Goal: Check status: Check status

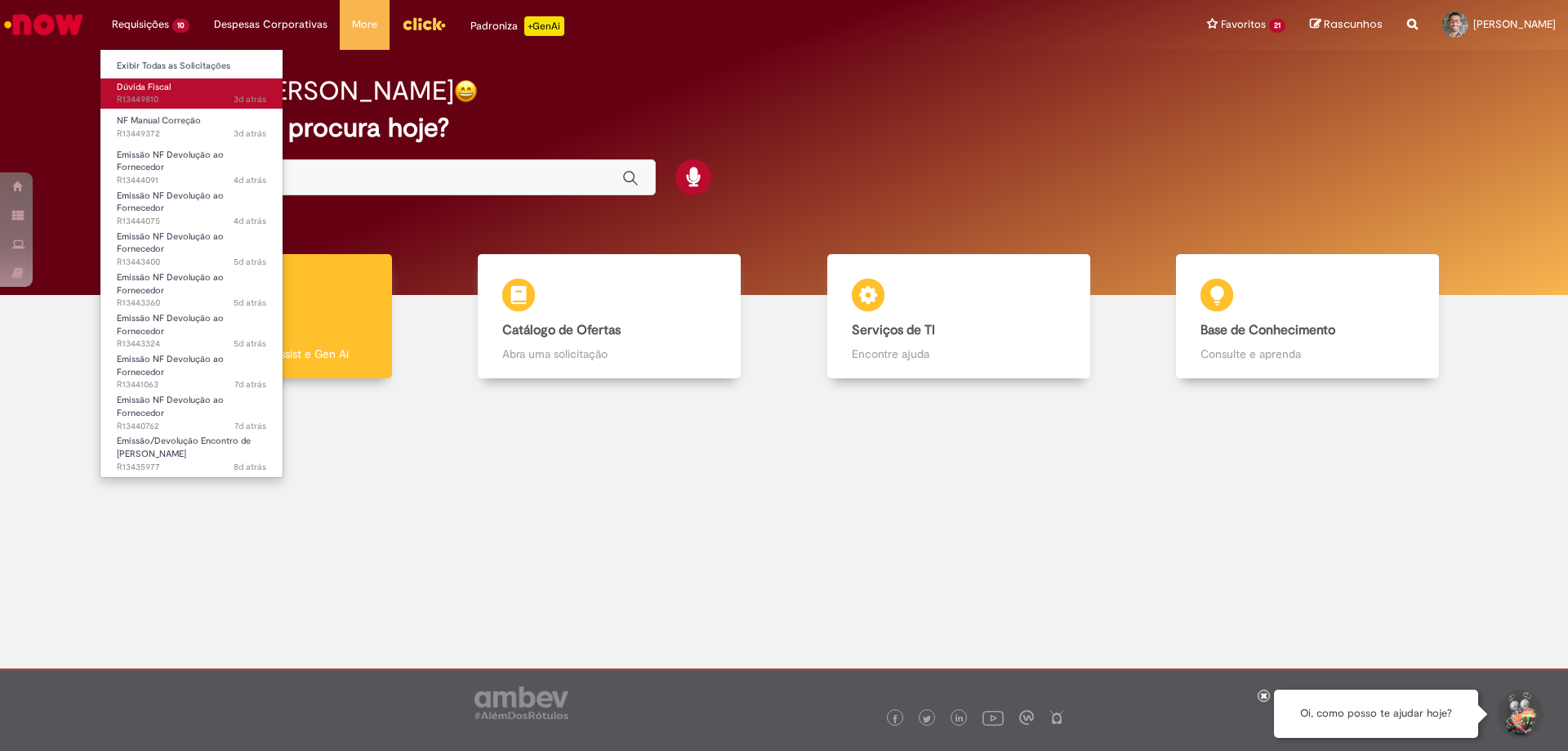
click at [144, 95] on span "3d atrás 3 dias atrás R13449810" at bounding box center [192, 100] width 150 height 13
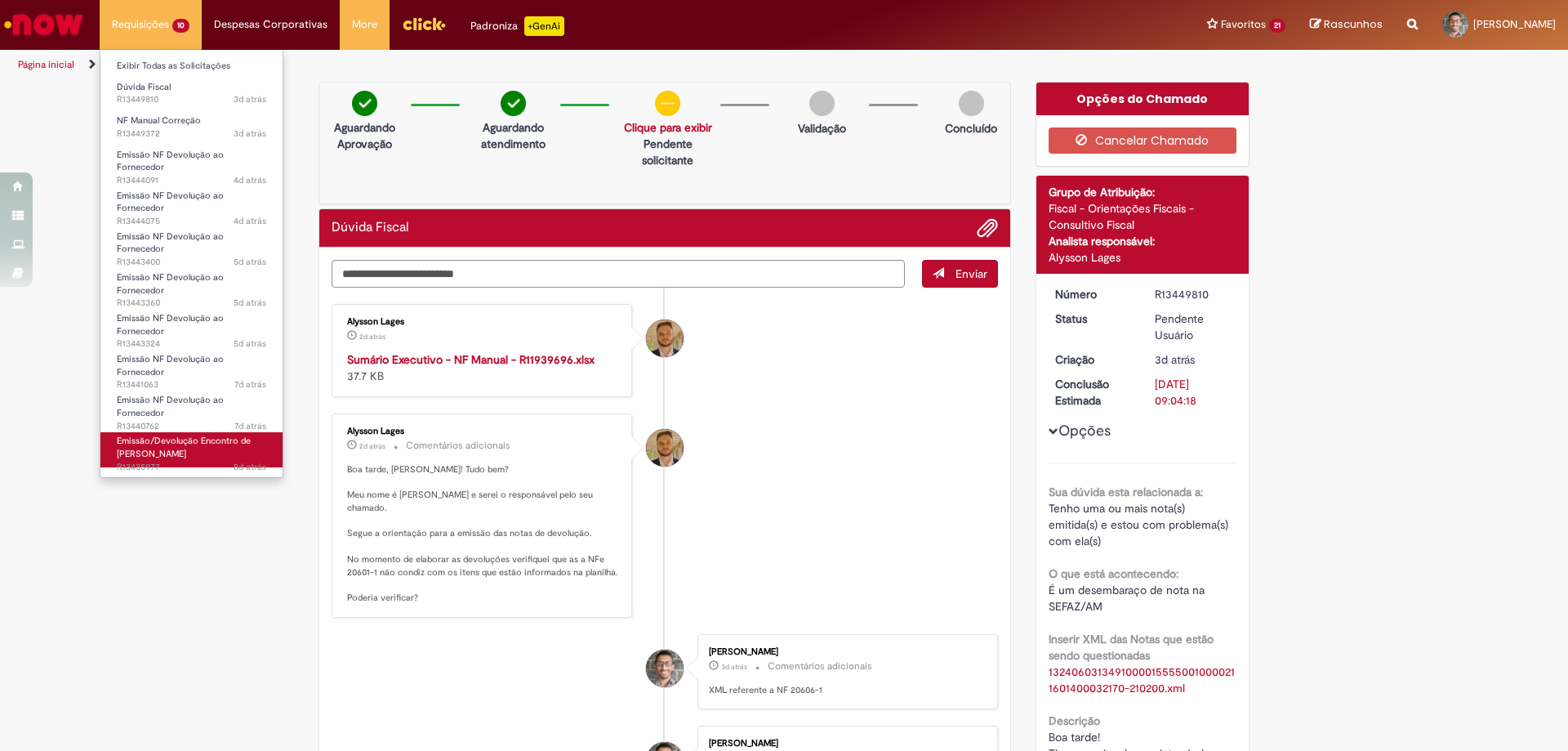
click at [183, 438] on span "Emissão/Devolução Encontro de [PERSON_NAME]" at bounding box center [184, 447] width 134 height 25
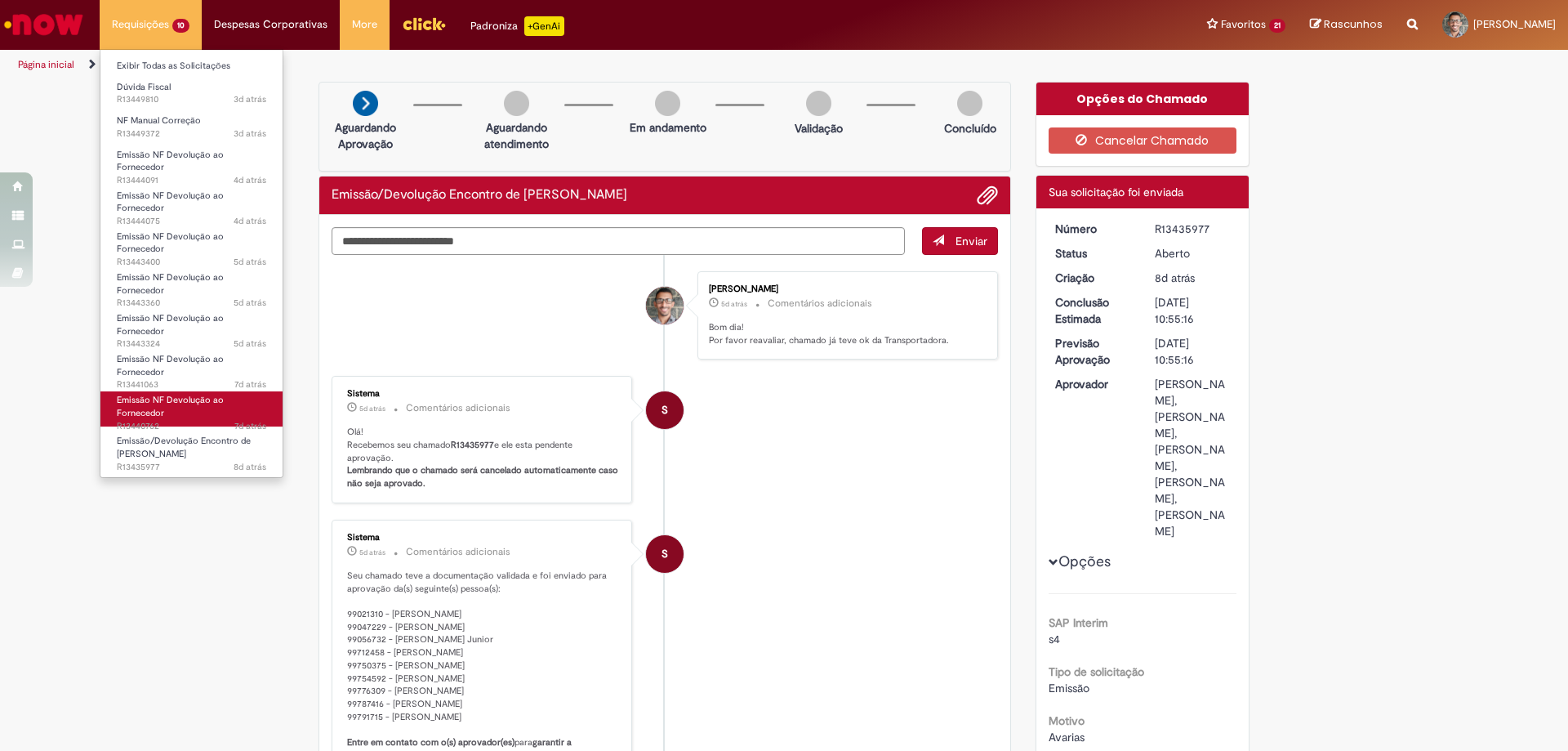
click at [164, 411] on link "Emissão NF Devolução ao Fornecedor 7d atrás 7 dias atrás R13440762" at bounding box center [192, 409] width 182 height 35
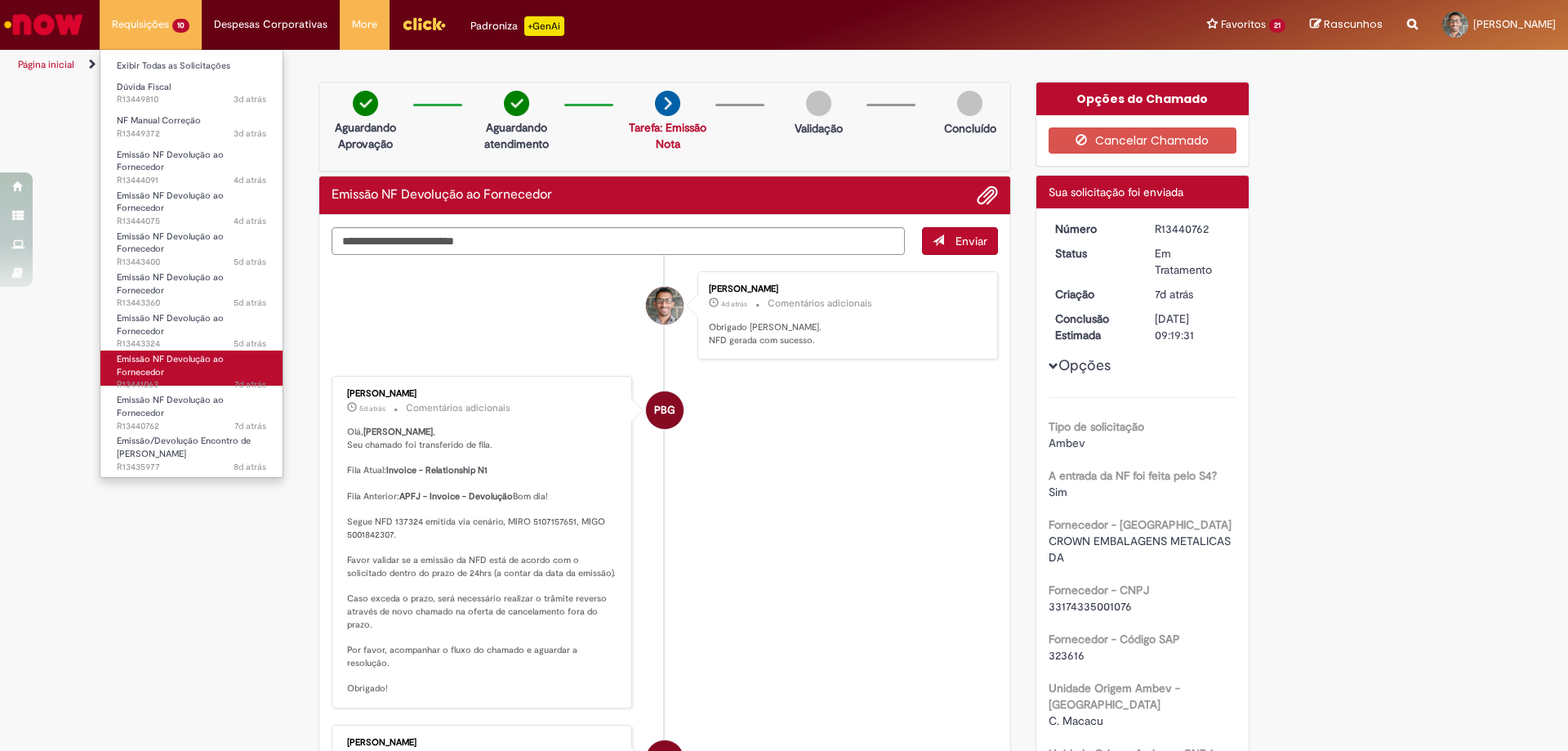
click at [161, 375] on span "Emissão NF Devolução ao Fornecedor" at bounding box center [170, 365] width 107 height 25
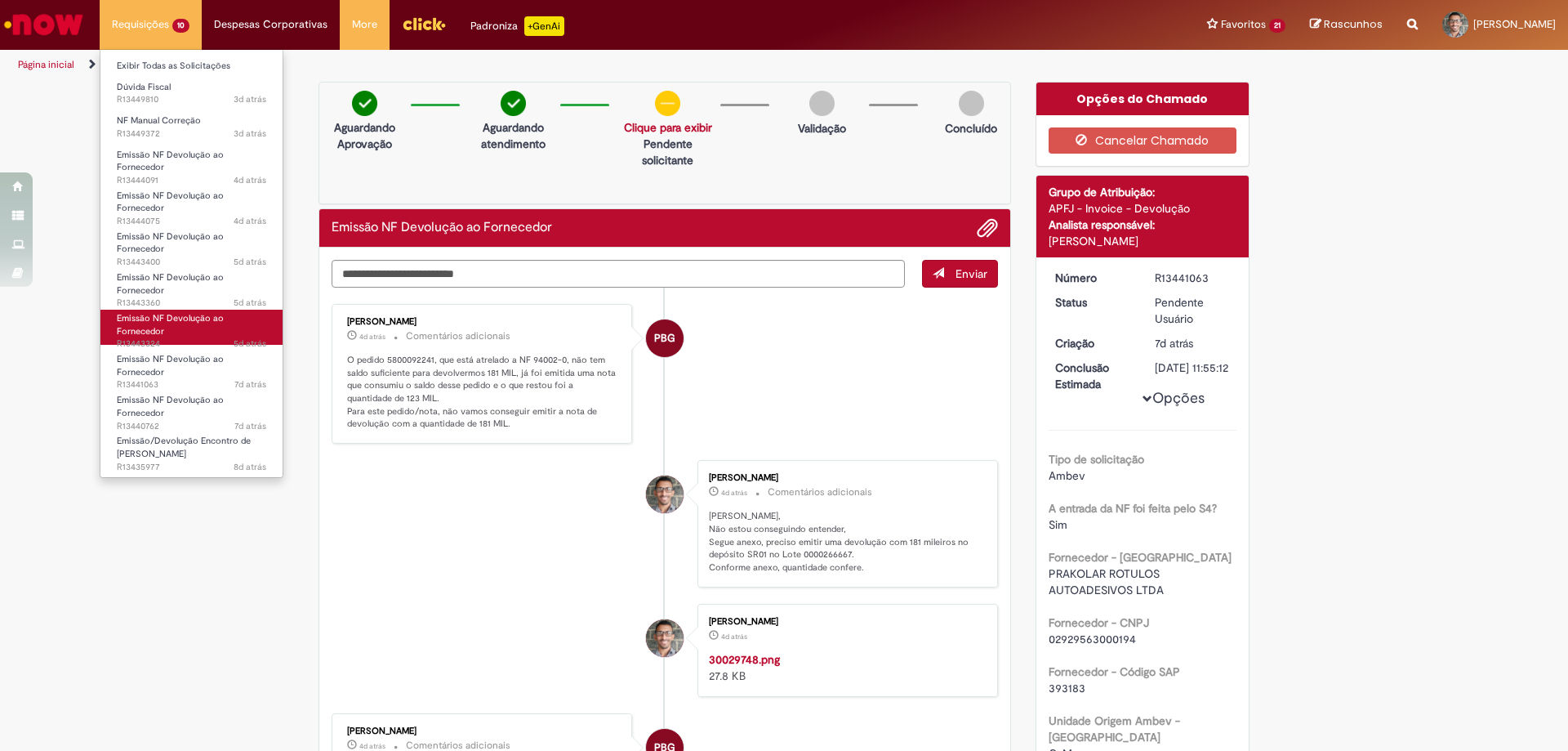
click at [152, 342] on span "5d atrás 5 dias atrás R13443324" at bounding box center [192, 343] width 150 height 13
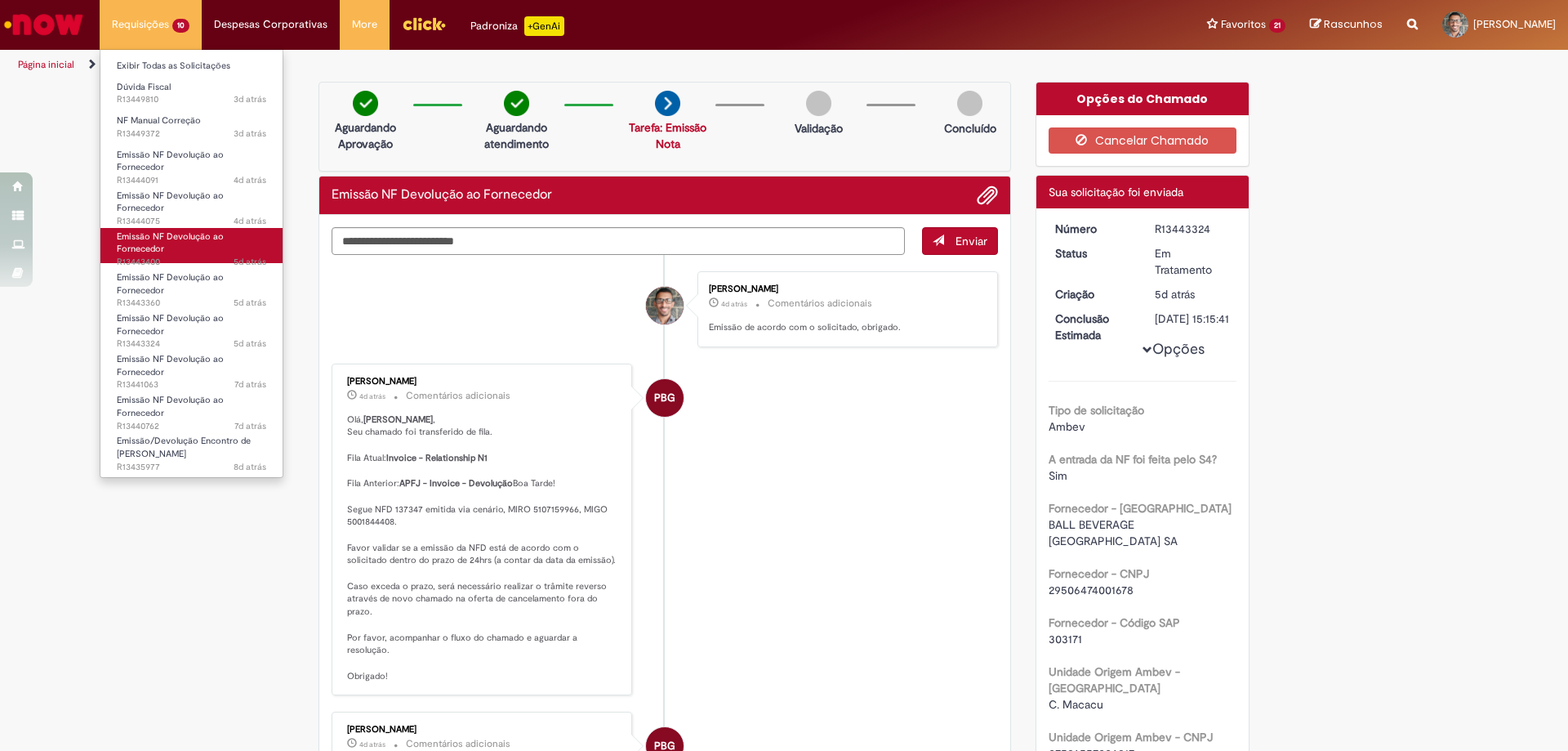
click at [190, 251] on link "Emissão NF Devolução ao Fornecedor 5d atrás 5 dias atrás R13443400" at bounding box center [192, 246] width 182 height 35
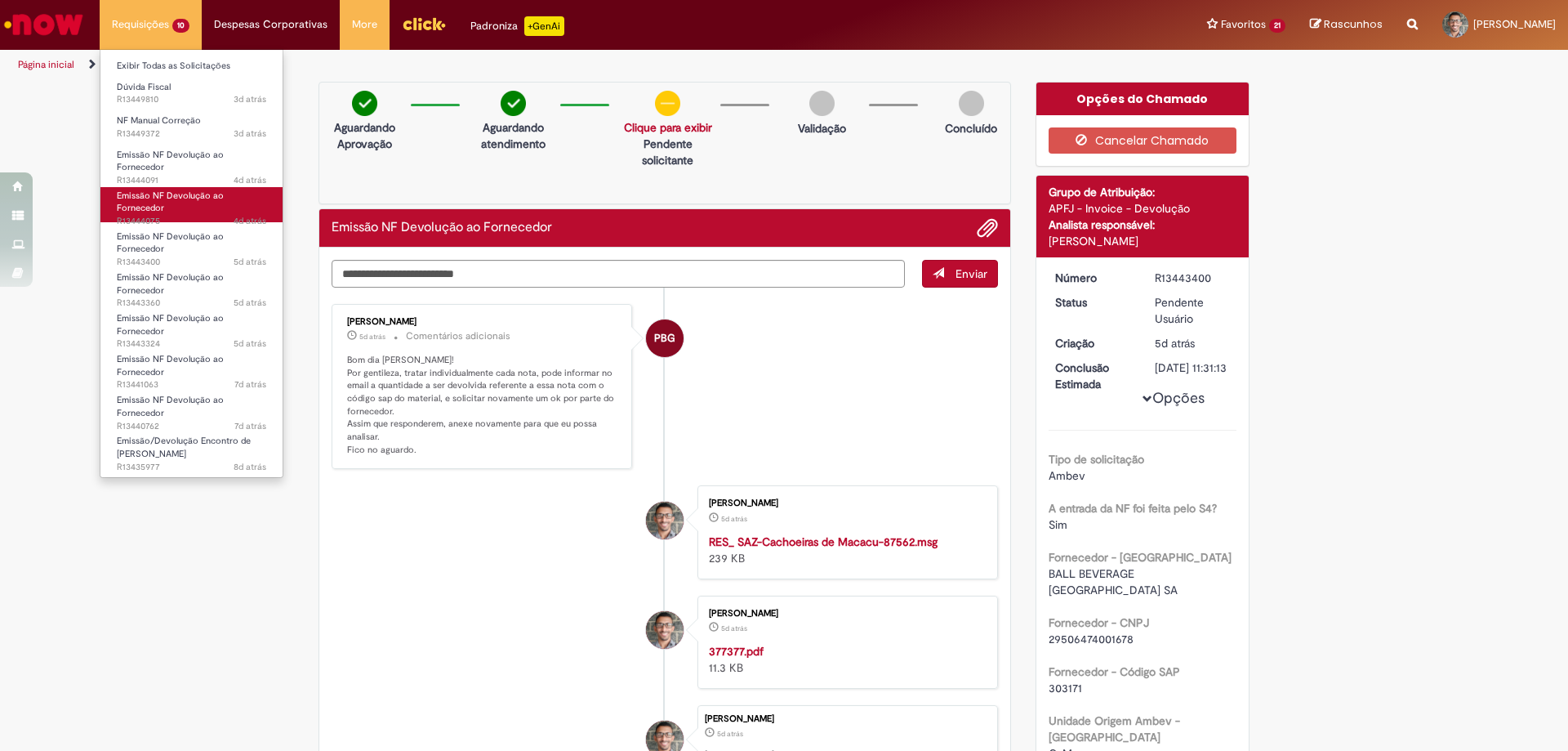
click at [191, 204] on link "Emissão NF Devolução ao Fornecedor 4d atrás 4 dias atrás R13444075" at bounding box center [192, 205] width 182 height 35
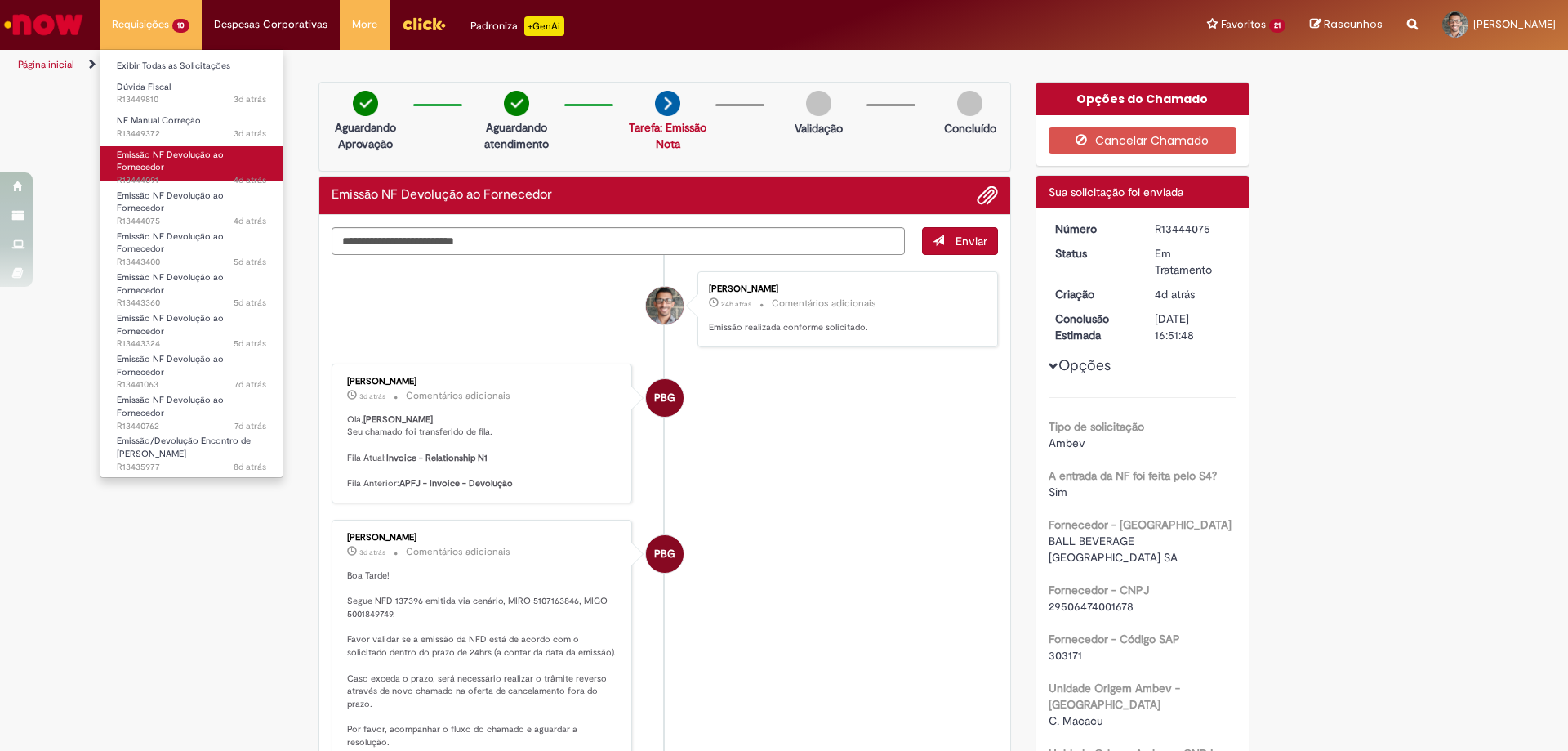
click at [181, 160] on span "Emissão NF Devolução ao Fornecedor" at bounding box center [170, 161] width 107 height 25
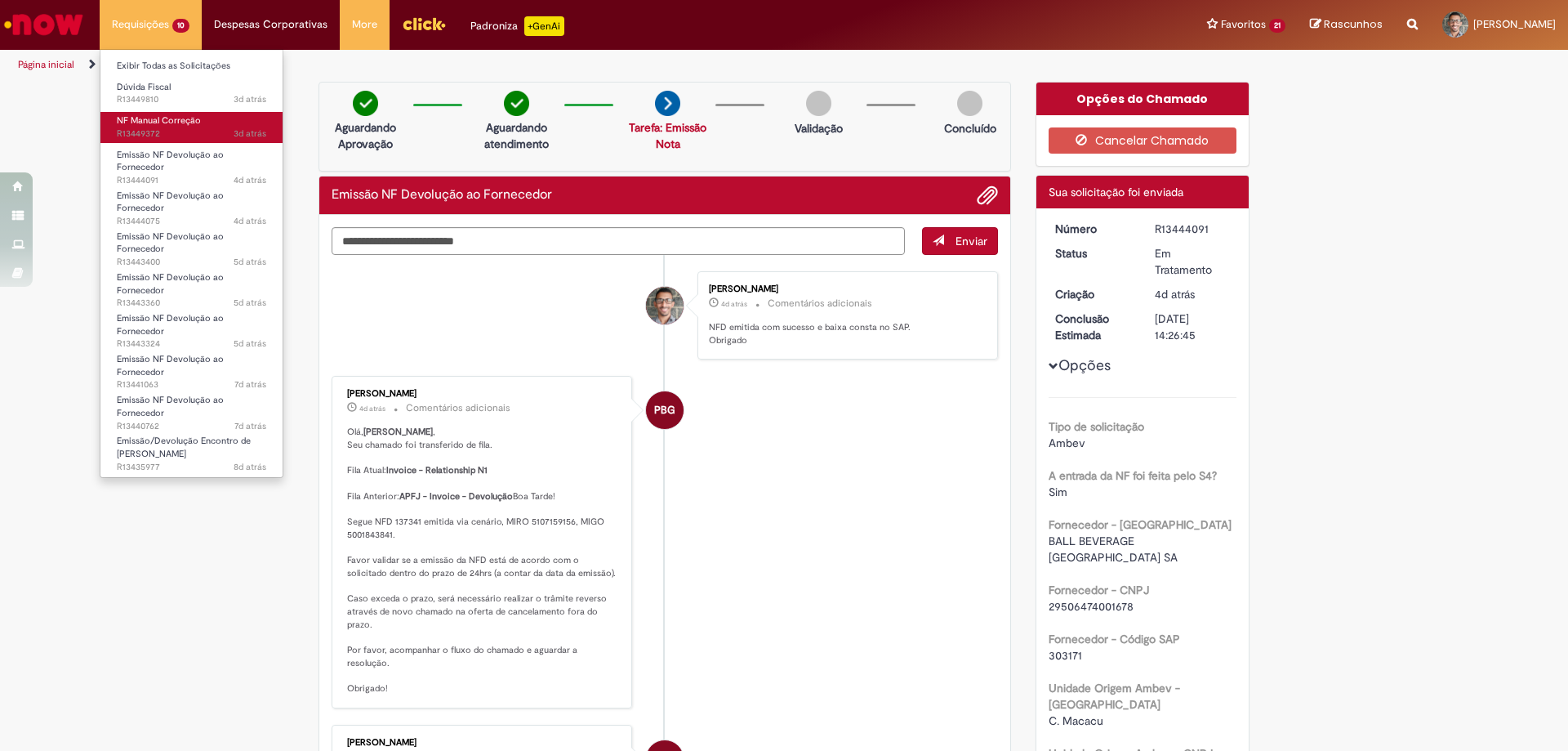
click at [197, 127] on span "NF Manual Correção" at bounding box center [159, 120] width 84 height 12
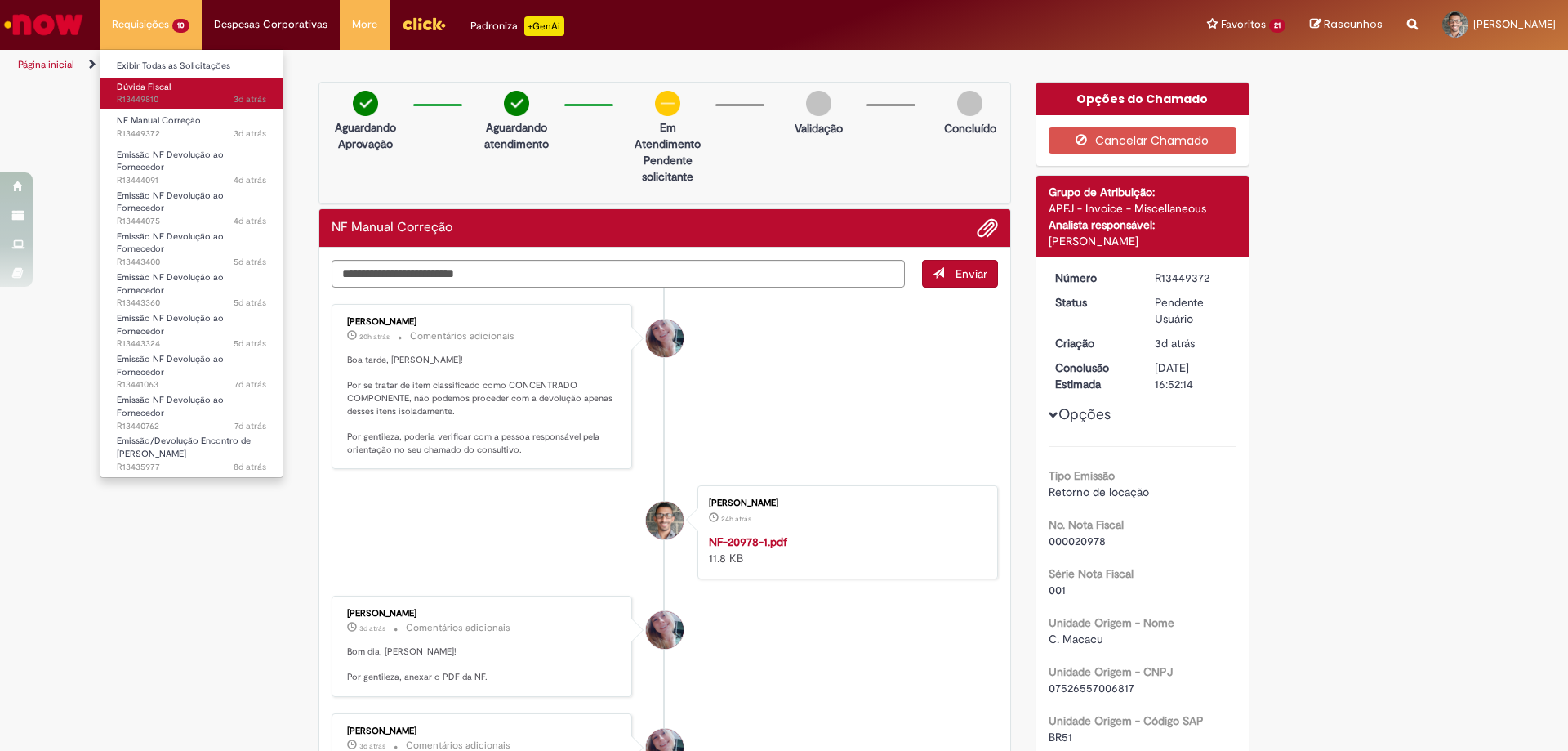
click at [124, 94] on span "3d atrás 3 dias atrás R13449810" at bounding box center [192, 100] width 150 height 13
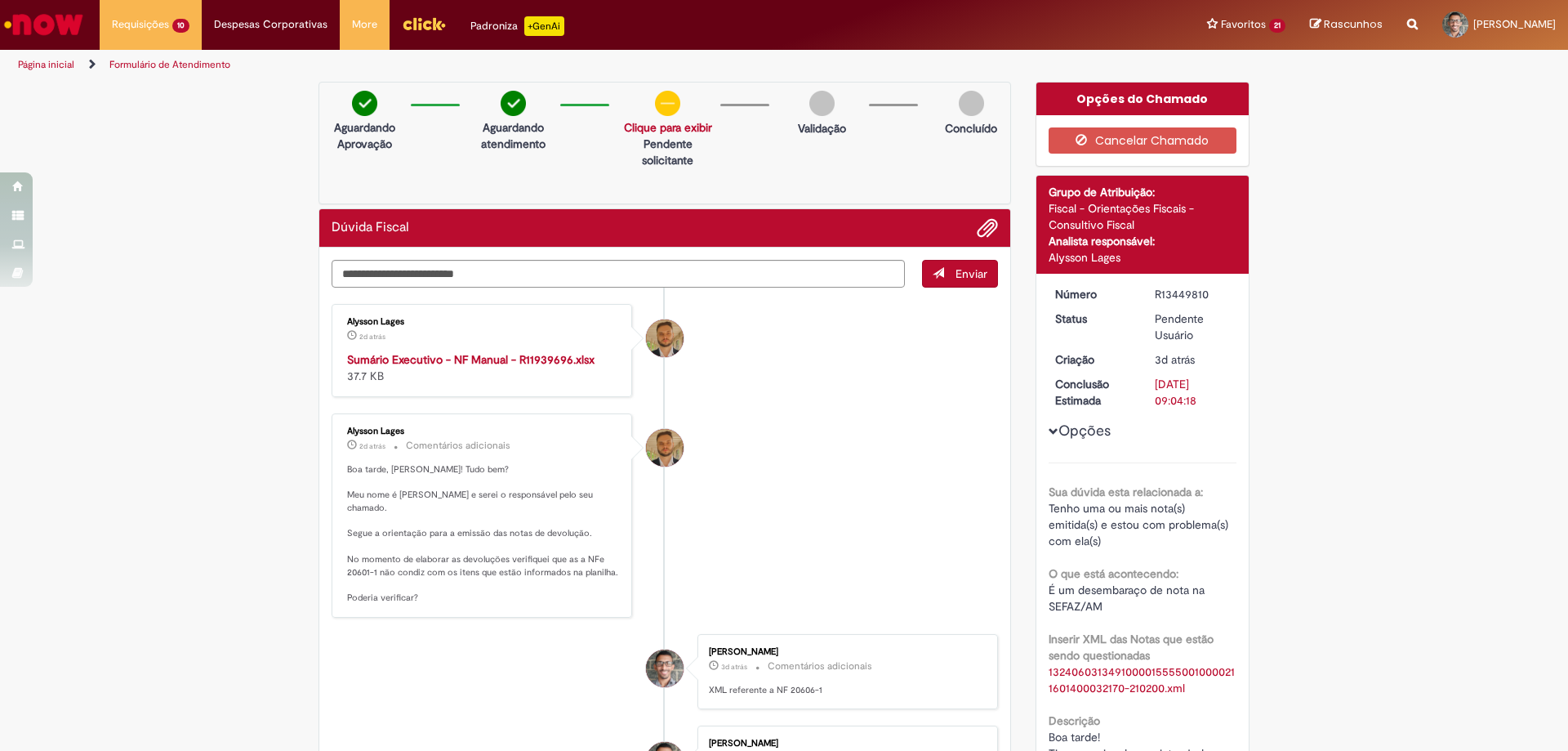
click at [1188, 290] on div "R13449810" at bounding box center [1193, 294] width 76 height 17
copy div "R13449810"
